Goal: Information Seeking & Learning: Learn about a topic

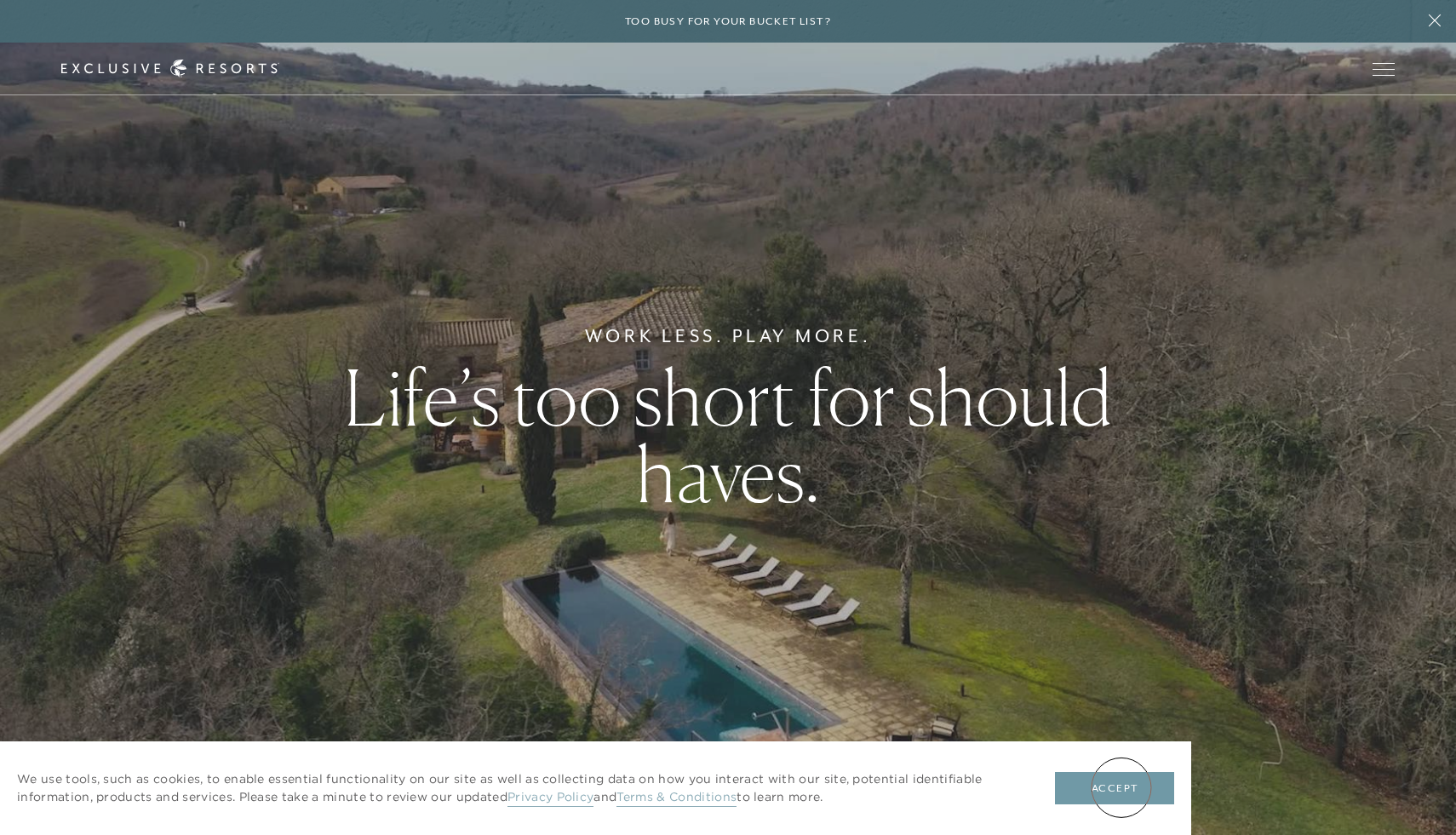
click at [1122, 788] on button "Accept" at bounding box center [1115, 788] width 119 height 32
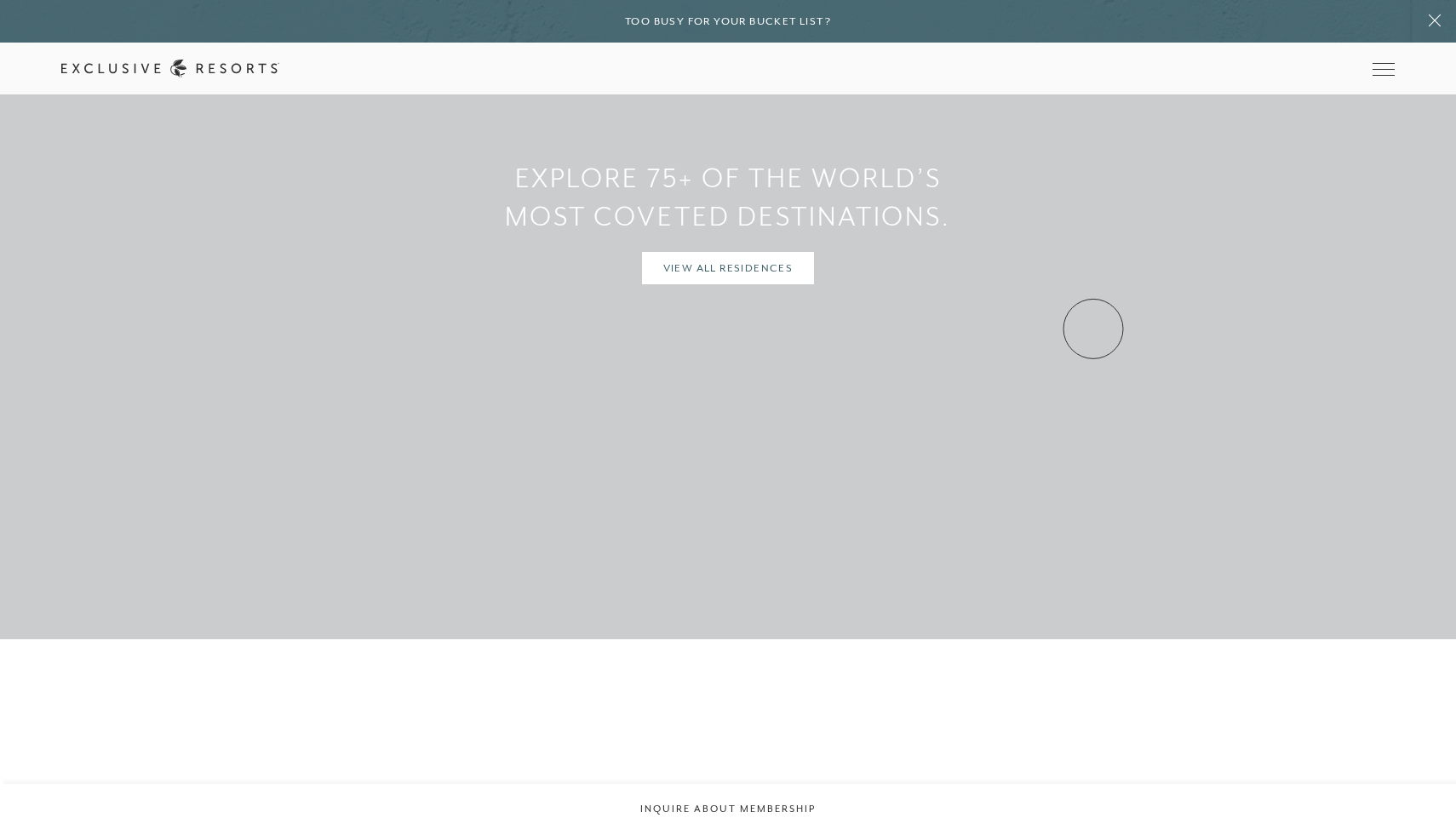
scroll to position [1756, 0]
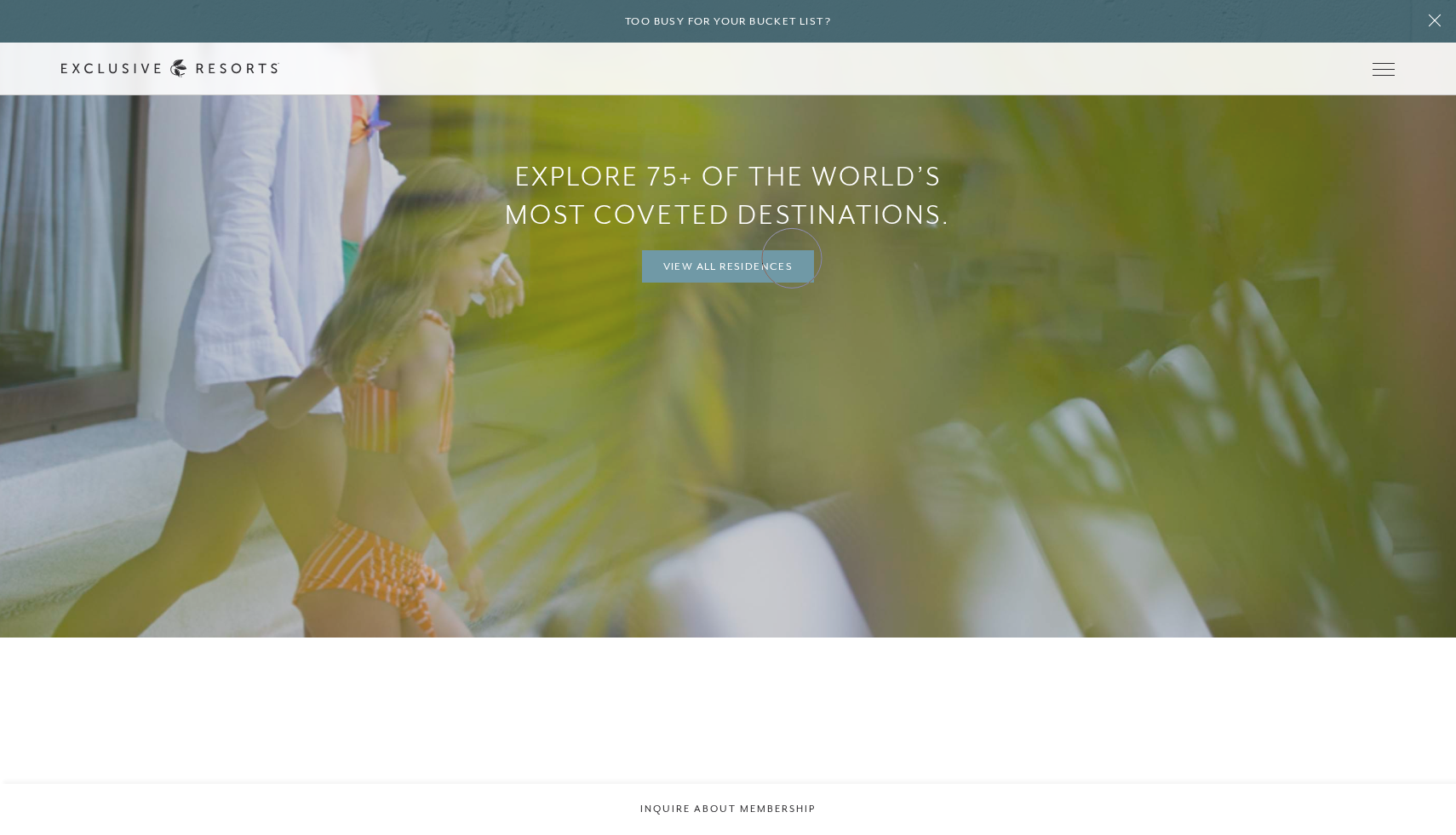
click at [787, 260] on link "View All Residences" at bounding box center [728, 266] width 173 height 32
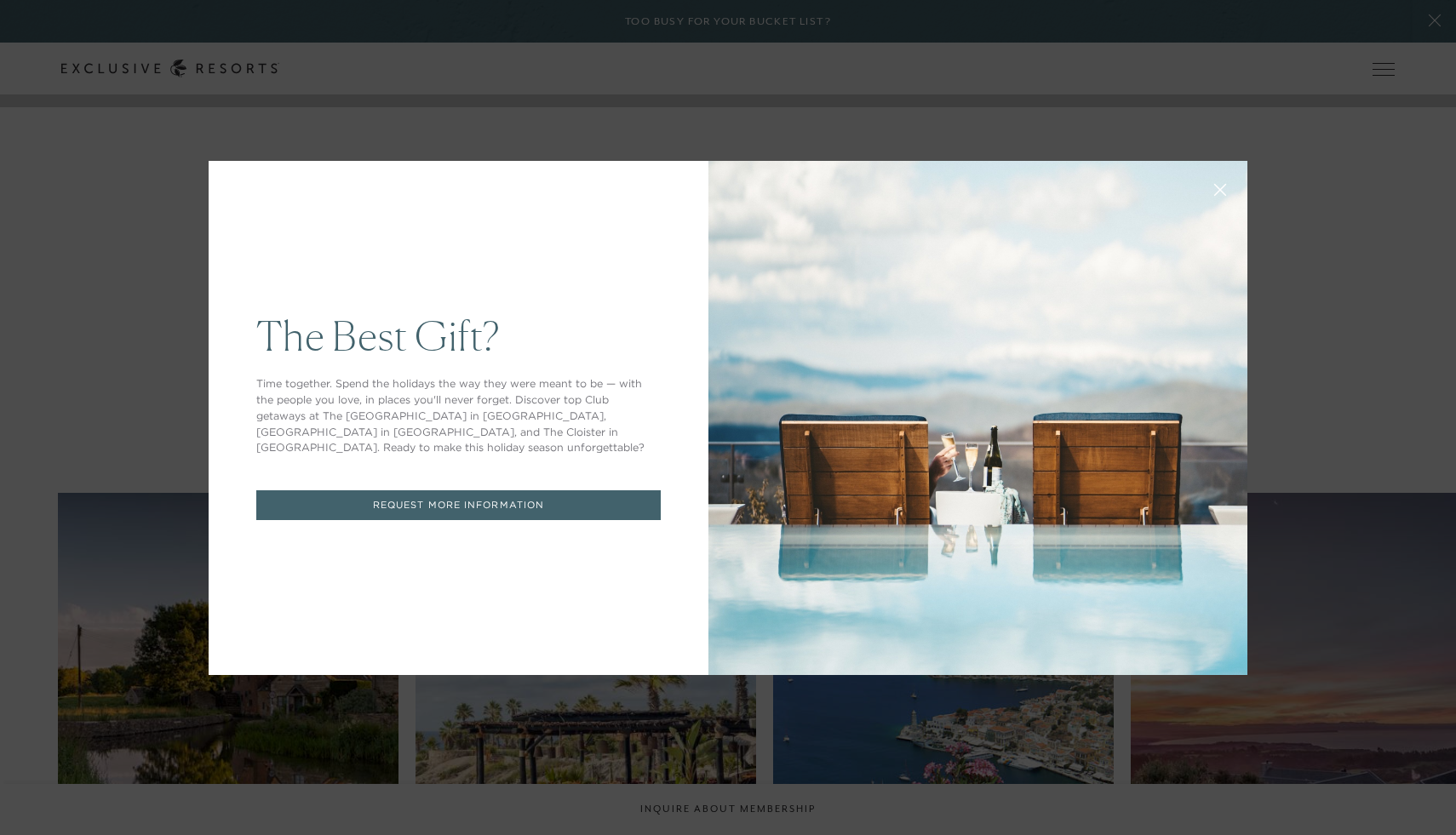
click at [1225, 187] on icon at bounding box center [1221, 190] width 13 height 13
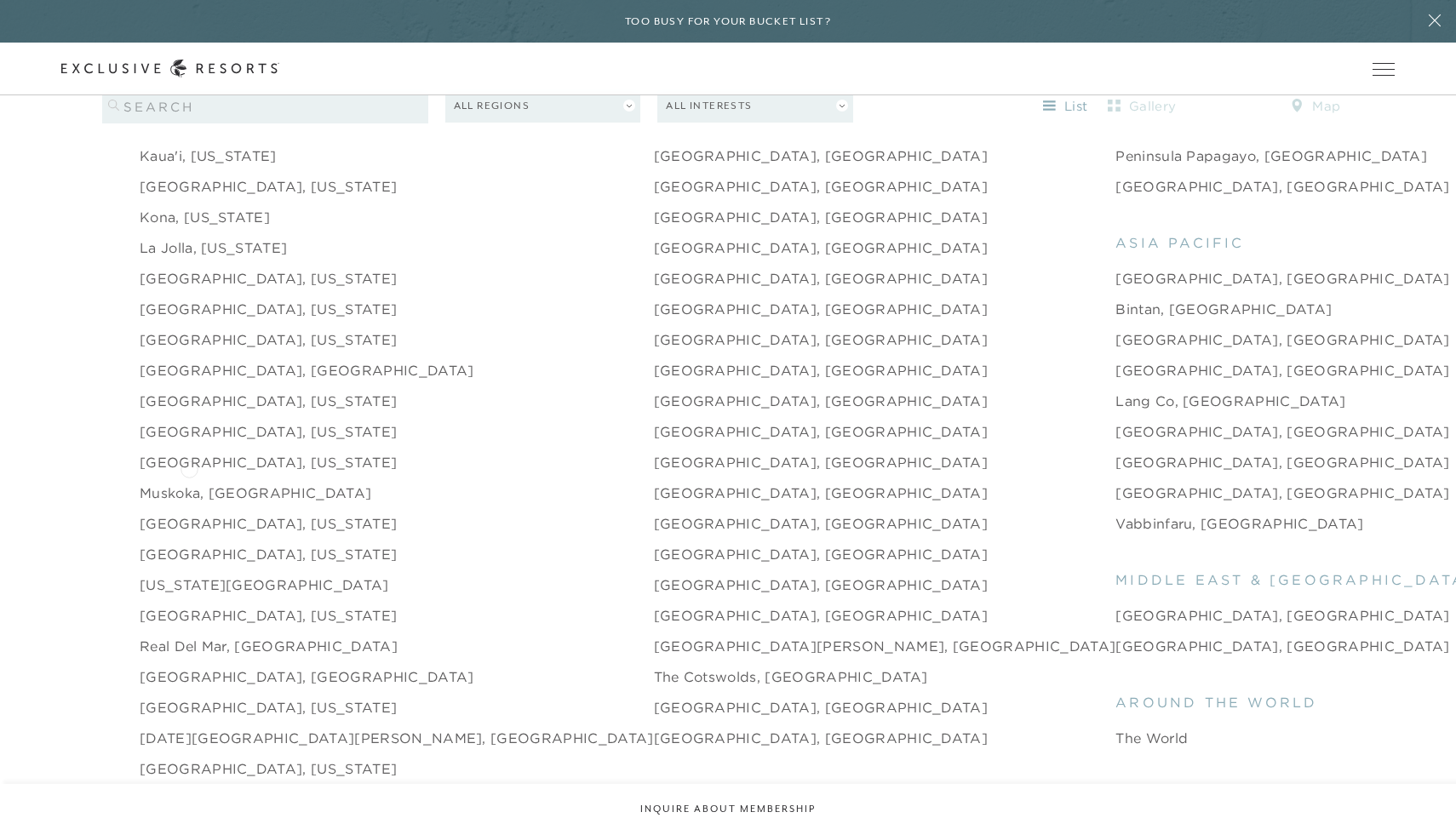
scroll to position [2338, 0]
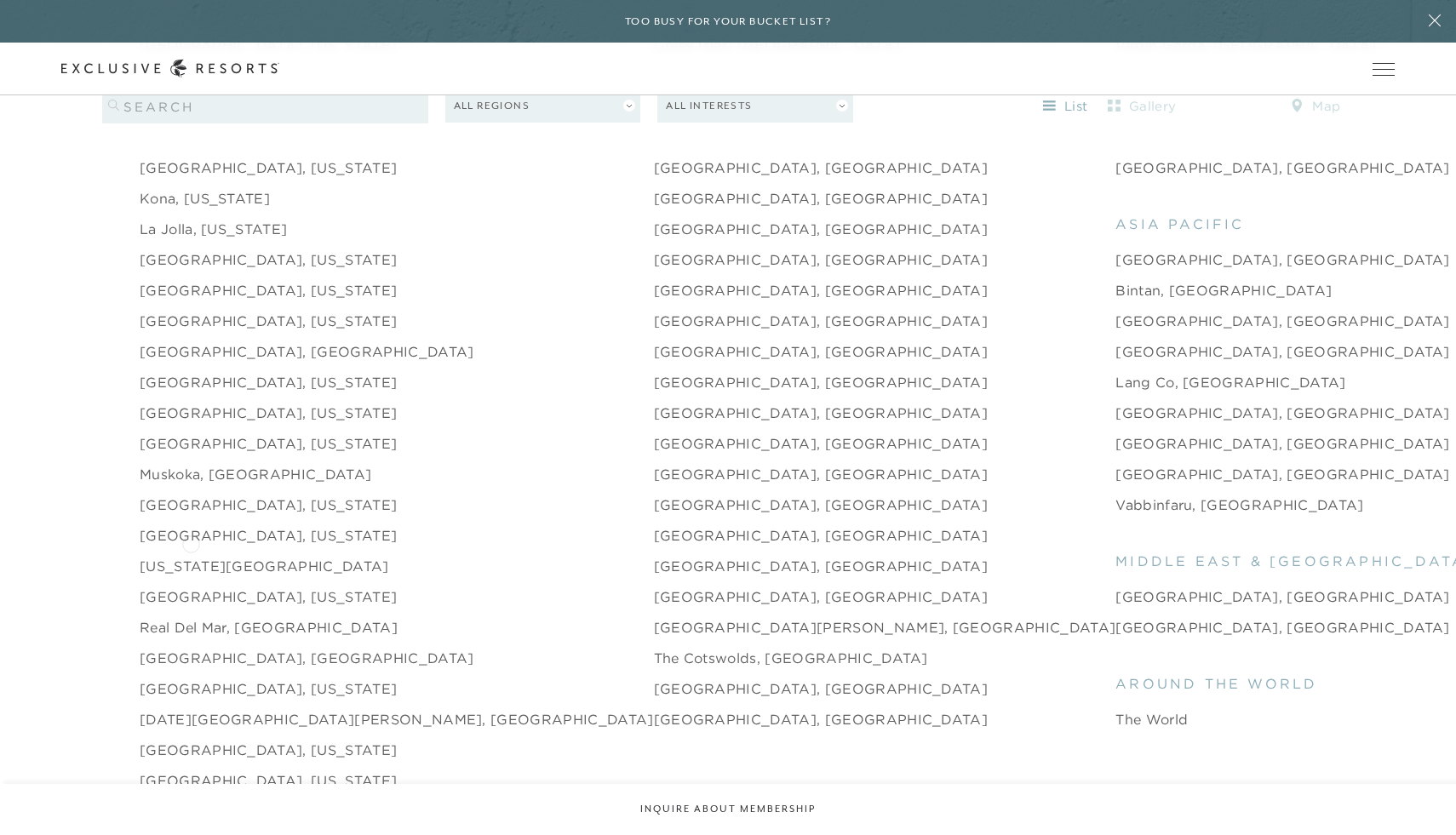
click at [192, 555] on link "[US_STATE][GEOGRAPHIC_DATA]" at bounding box center [265, 566] width 249 height 21
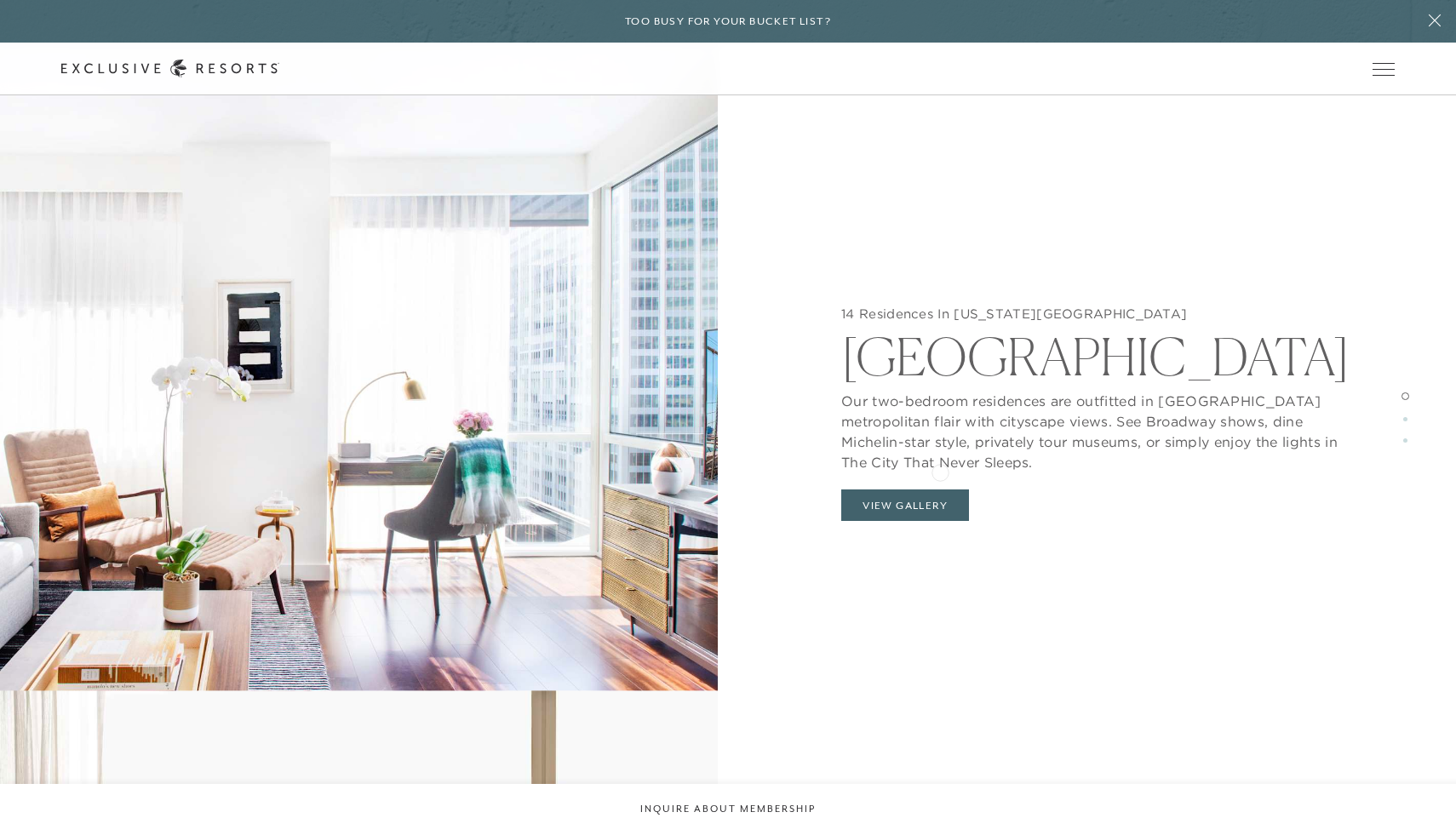
scroll to position [1877, 0]
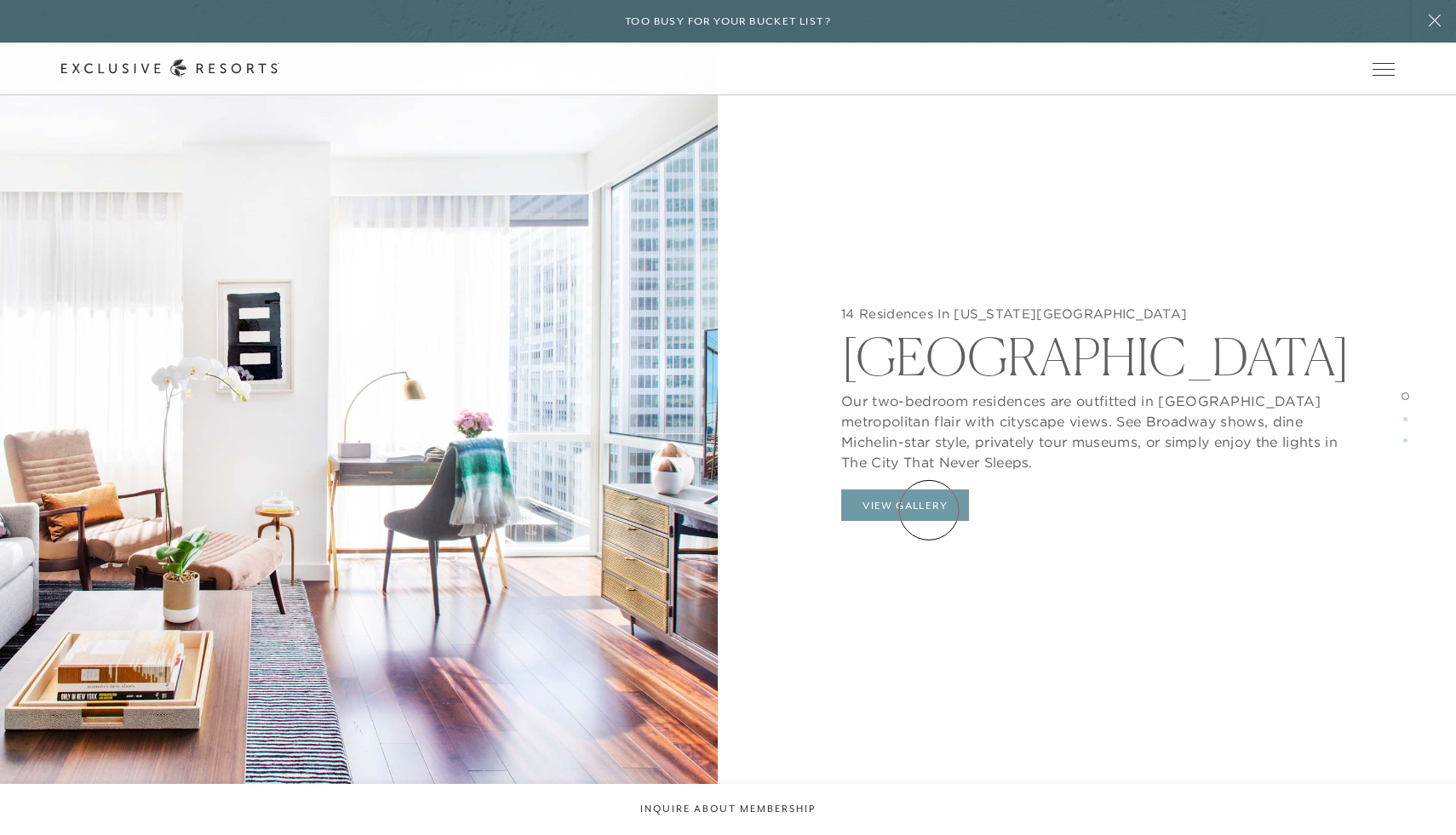
click at [929, 510] on button "View Gallery" at bounding box center [904, 505] width 128 height 32
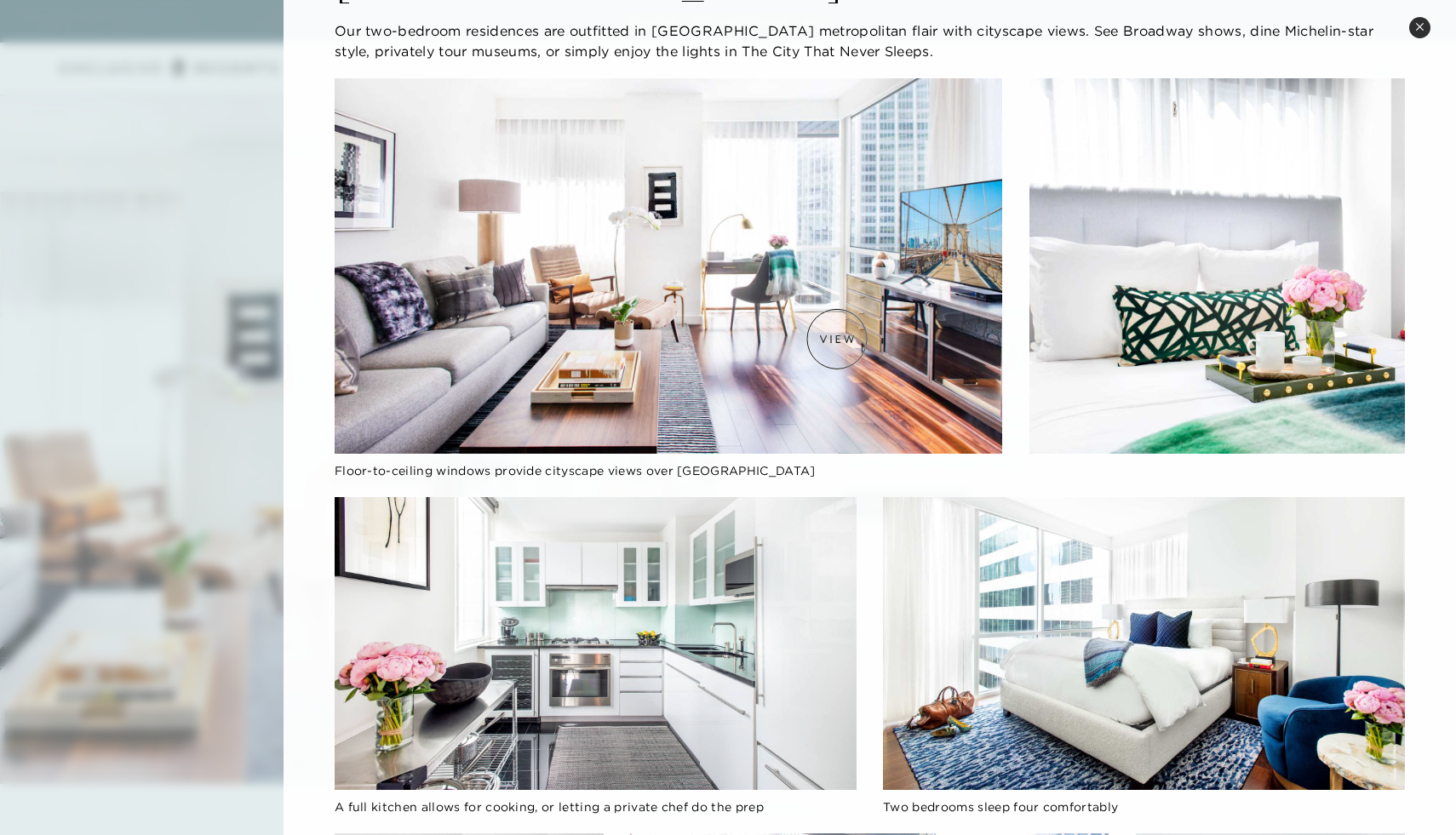
scroll to position [0, 0]
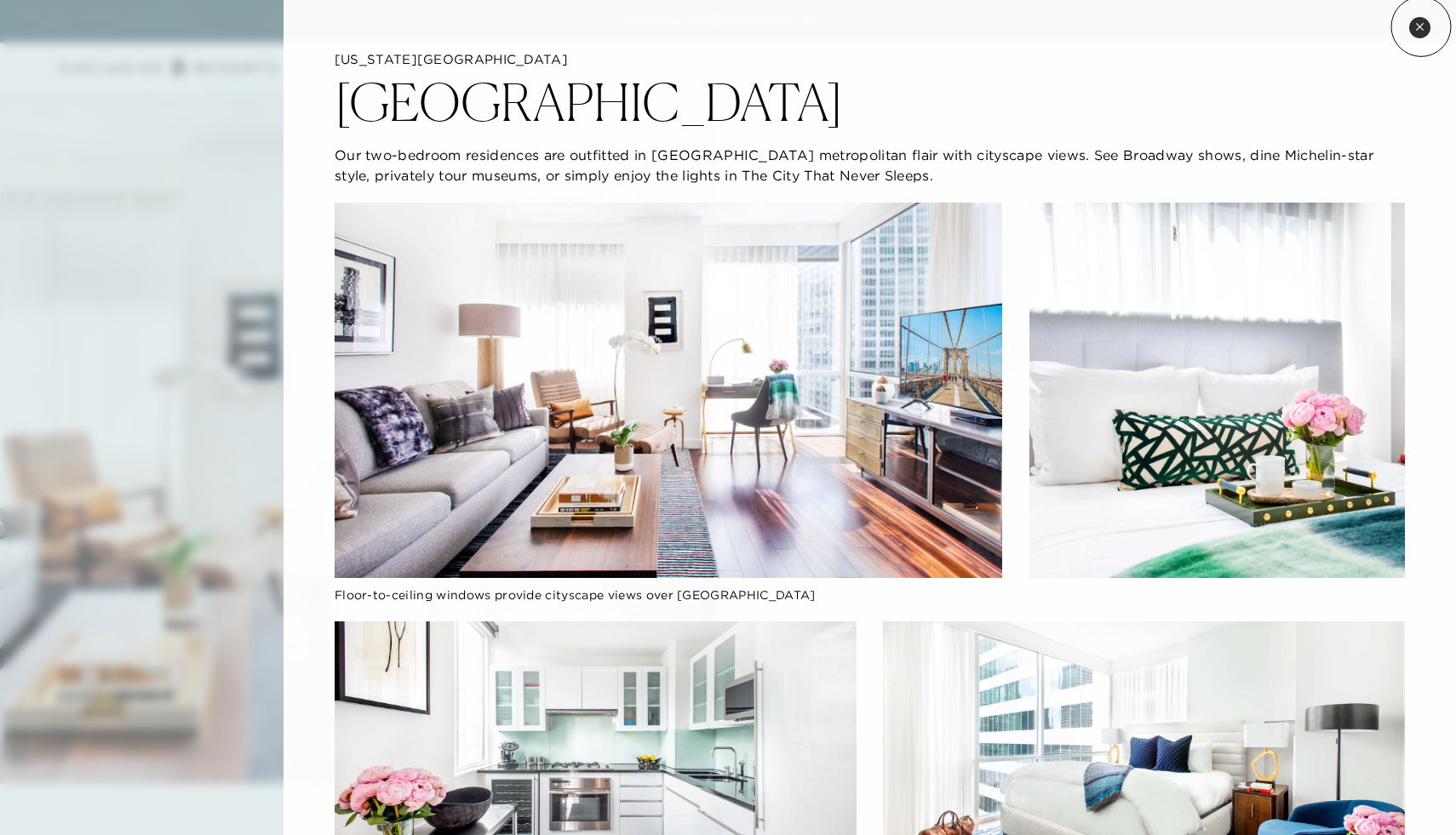
click at [1421, 26] on icon at bounding box center [1420, 26] width 9 height 9
